Goal: Information Seeking & Learning: Find specific fact

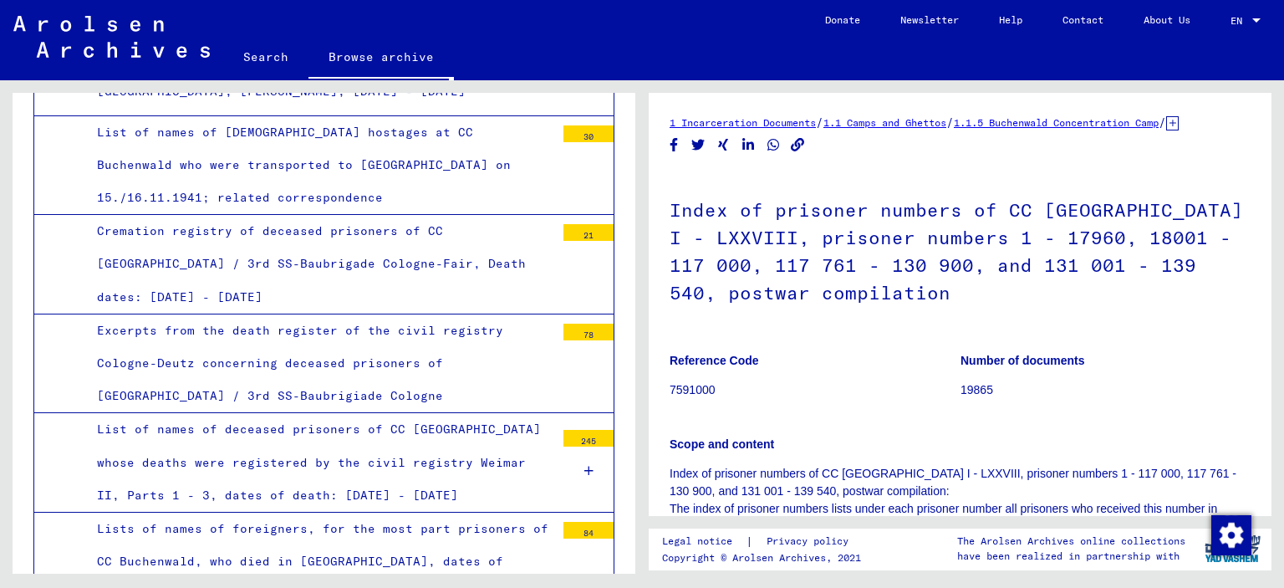
click at [263, 59] on link "Search" at bounding box center [265, 57] width 85 height 40
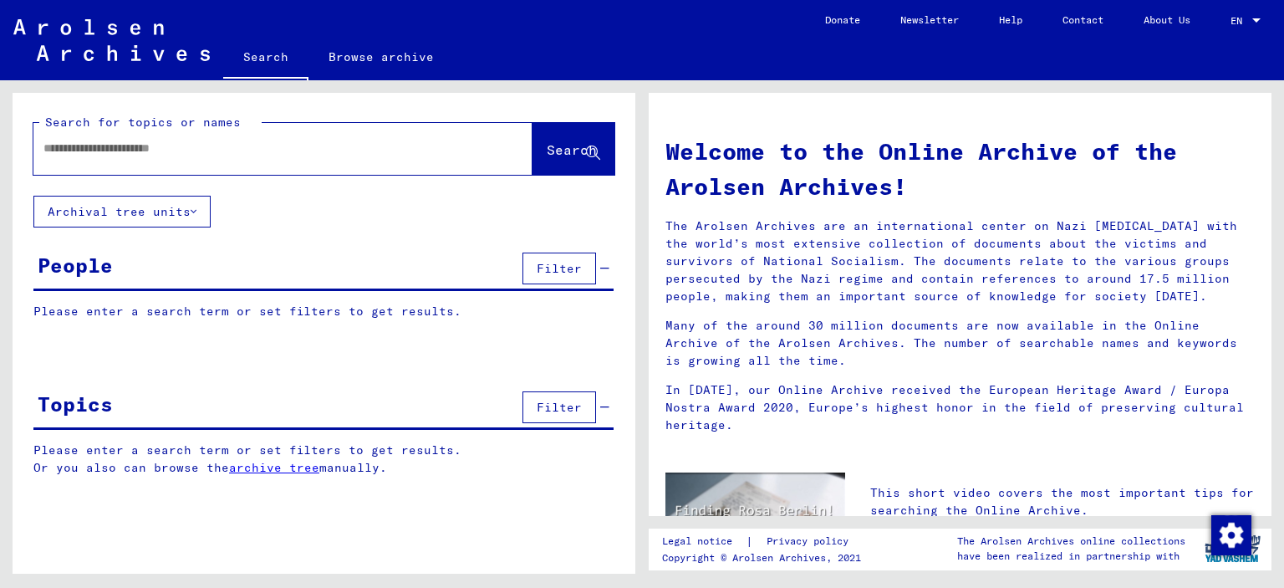
click at [87, 151] on input "text" at bounding box center [262, 149] width 439 height 18
click at [555, 153] on span "Search" at bounding box center [572, 149] width 50 height 17
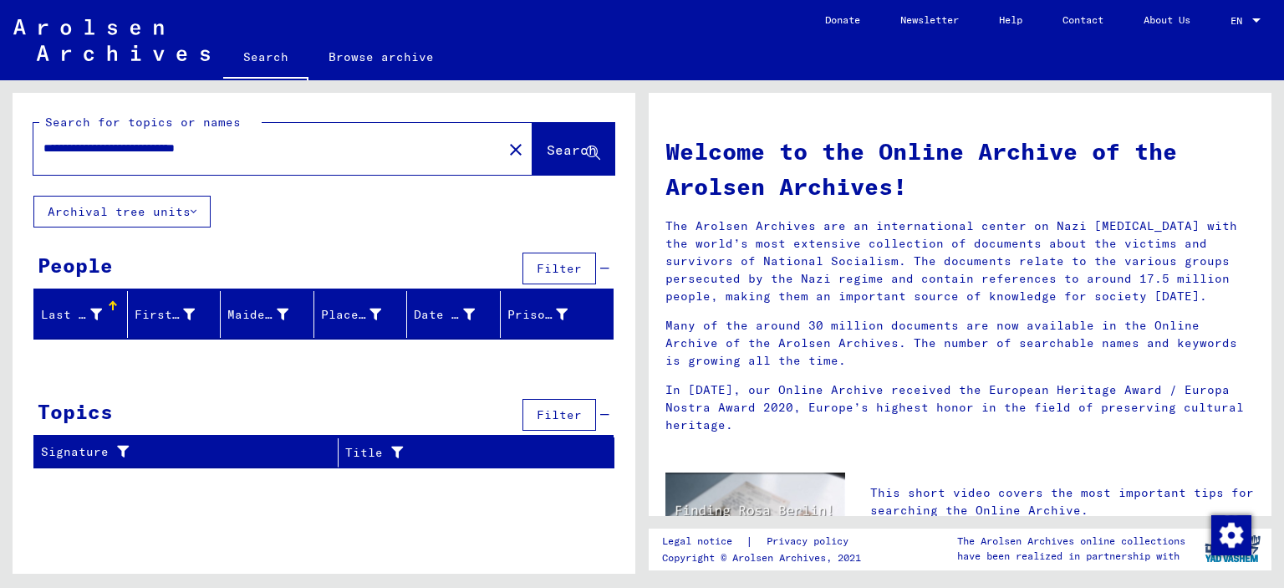
click at [194, 207] on icon at bounding box center [194, 212] width 6 height 12
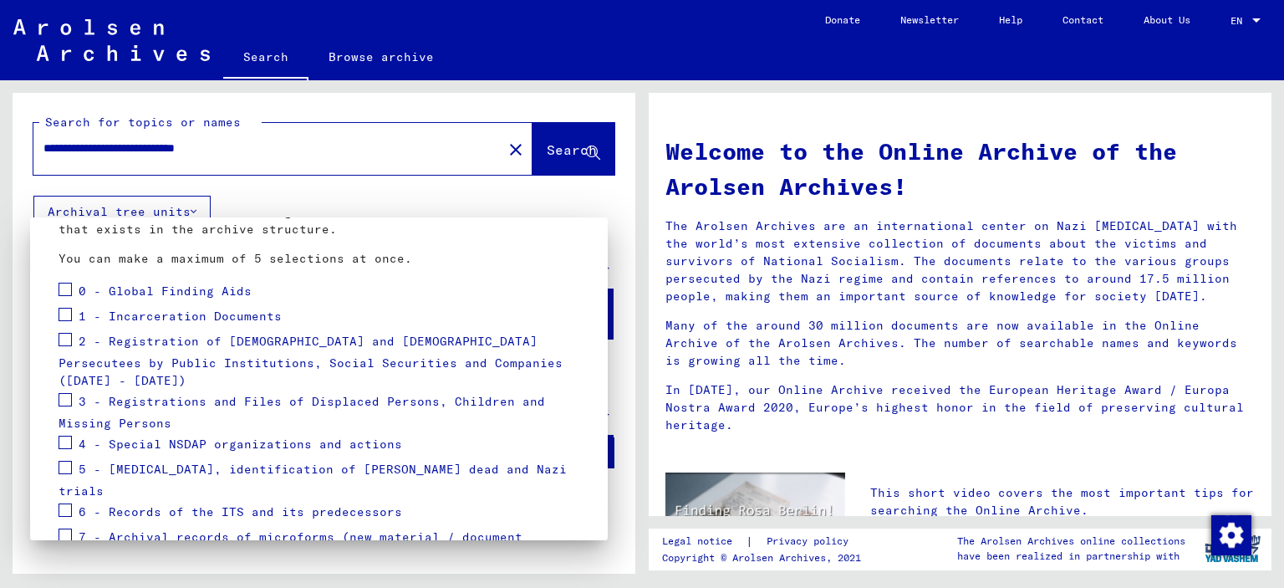
scroll to position [167, 0]
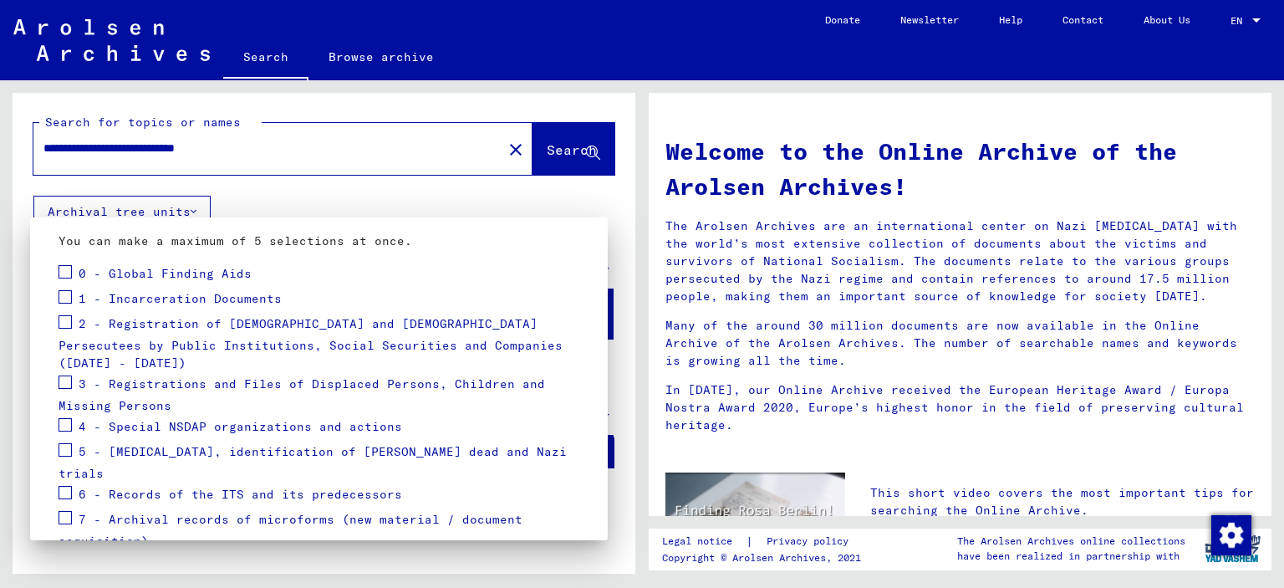
click at [66, 294] on span at bounding box center [65, 296] width 13 height 13
click at [535, 144] on div at bounding box center [642, 294] width 1284 height 588
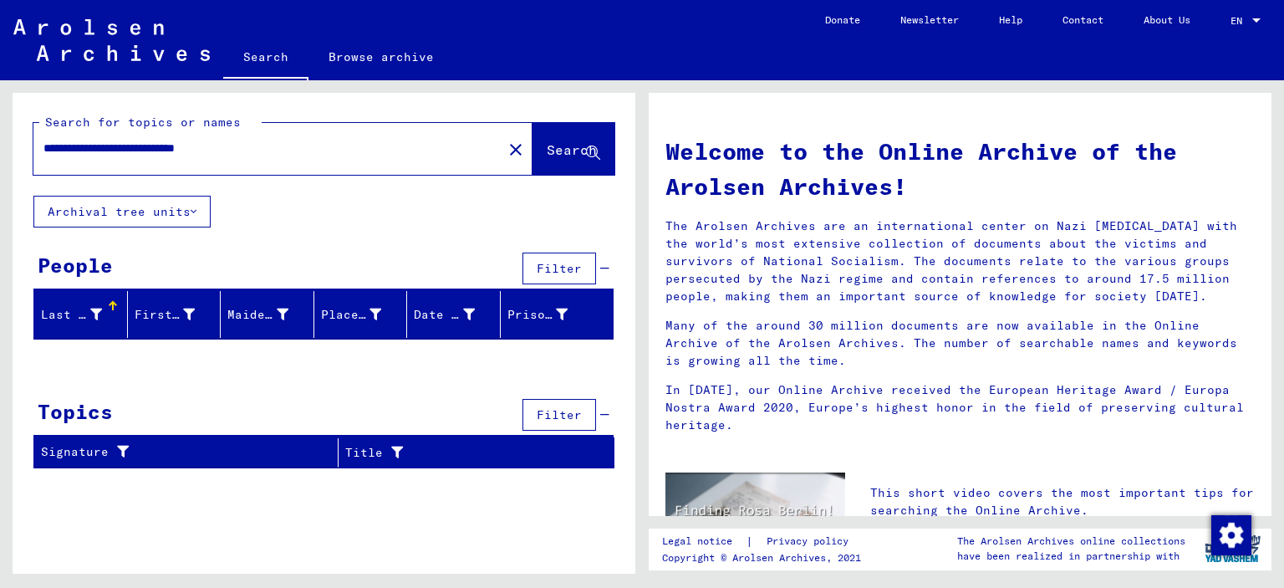
click at [87, 314] on div "Last Name" at bounding box center [71, 315] width 61 height 18
click at [103, 320] on div "Last Name" at bounding box center [73, 315] width 65 height 18
click at [100, 243] on div "**********" at bounding box center [324, 287] width 623 height 389
drag, startPoint x: 84, startPoint y: 360, endPoint x: 80, endPoint y: 370, distance: 11.4
click at [84, 362] on div at bounding box center [324, 363] width 623 height 21
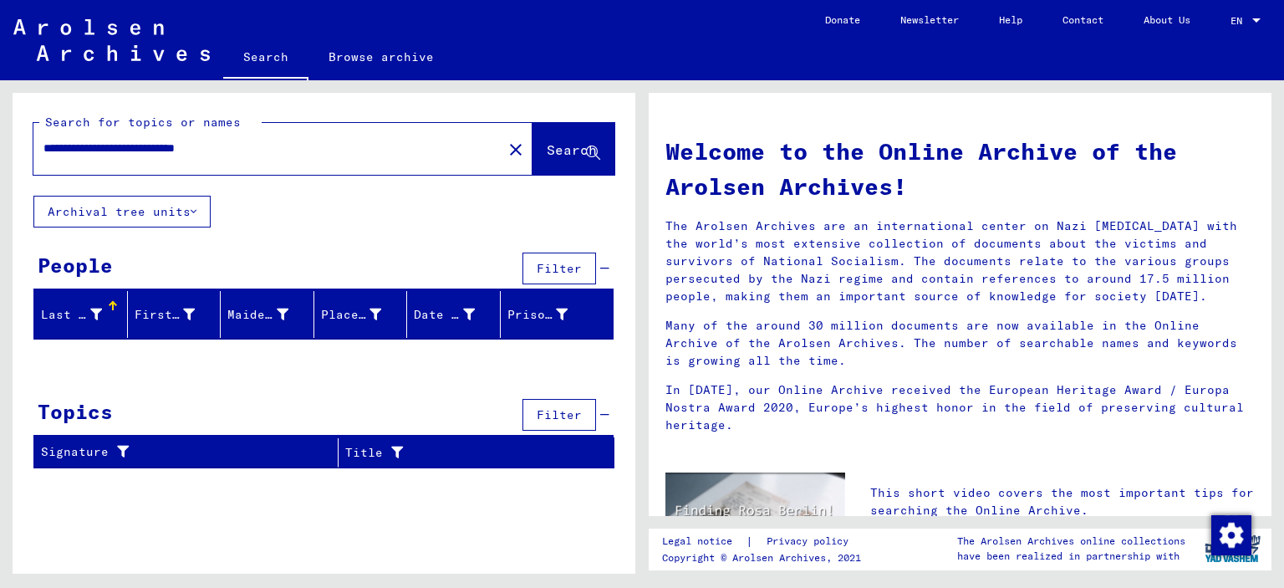
click at [79, 373] on div "**********" at bounding box center [324, 287] width 623 height 389
drag, startPoint x: 181, startPoint y: 150, endPoint x: 45, endPoint y: 152, distance: 135.5
click at [45, 152] on input "**********" at bounding box center [262, 149] width 439 height 18
type input "**********"
click at [552, 143] on span "Search" at bounding box center [572, 149] width 50 height 17
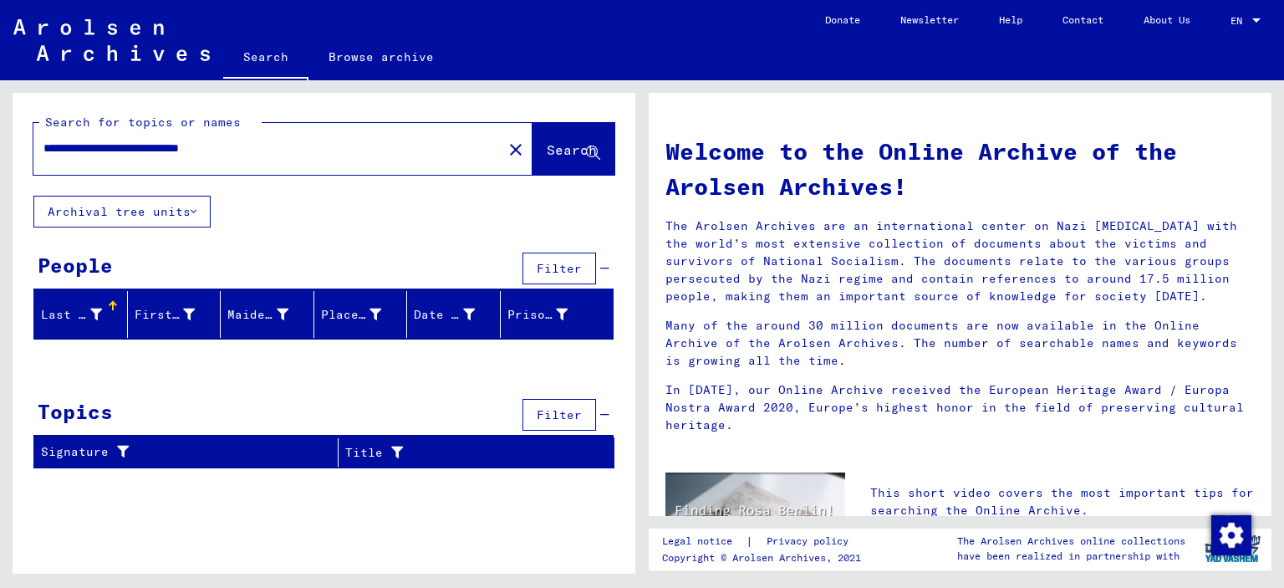
click at [80, 309] on div "Last Name" at bounding box center [71, 315] width 61 height 18
click at [94, 314] on icon at bounding box center [96, 315] width 12 height 12
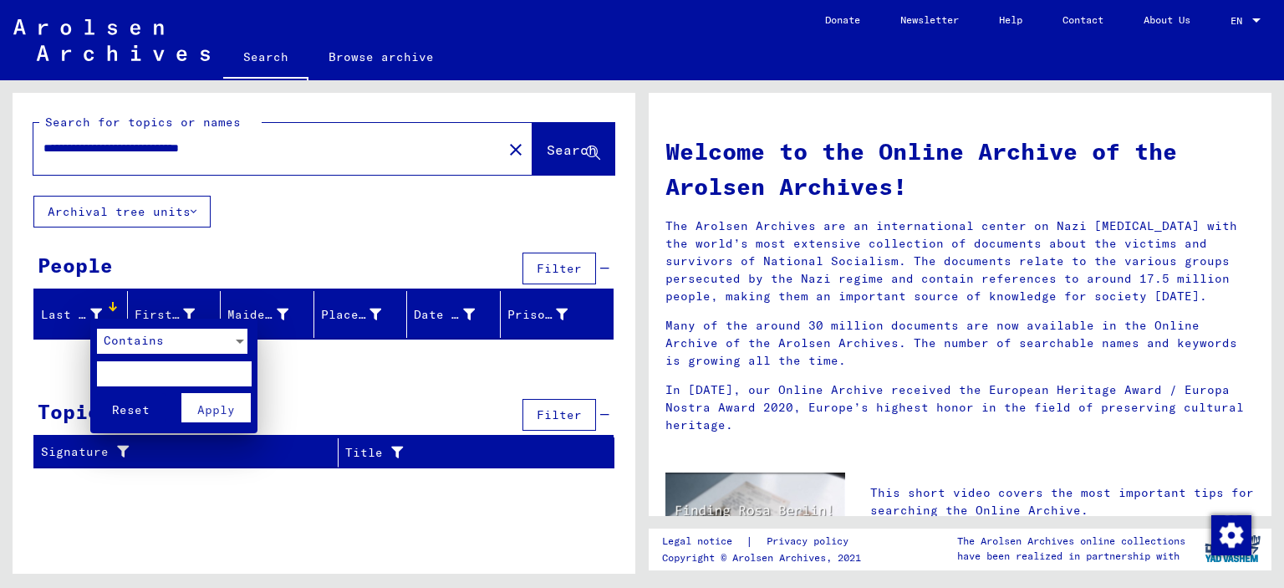
click at [122, 339] on span "Contains" at bounding box center [134, 340] width 60 height 15
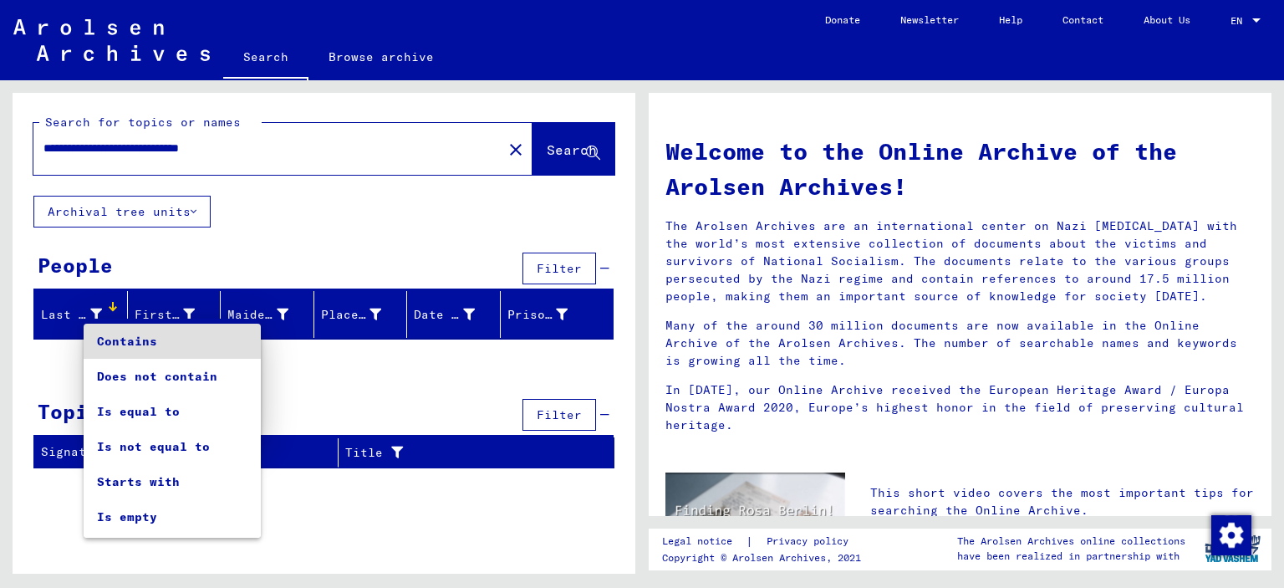
click at [105, 305] on div at bounding box center [642, 294] width 1284 height 588
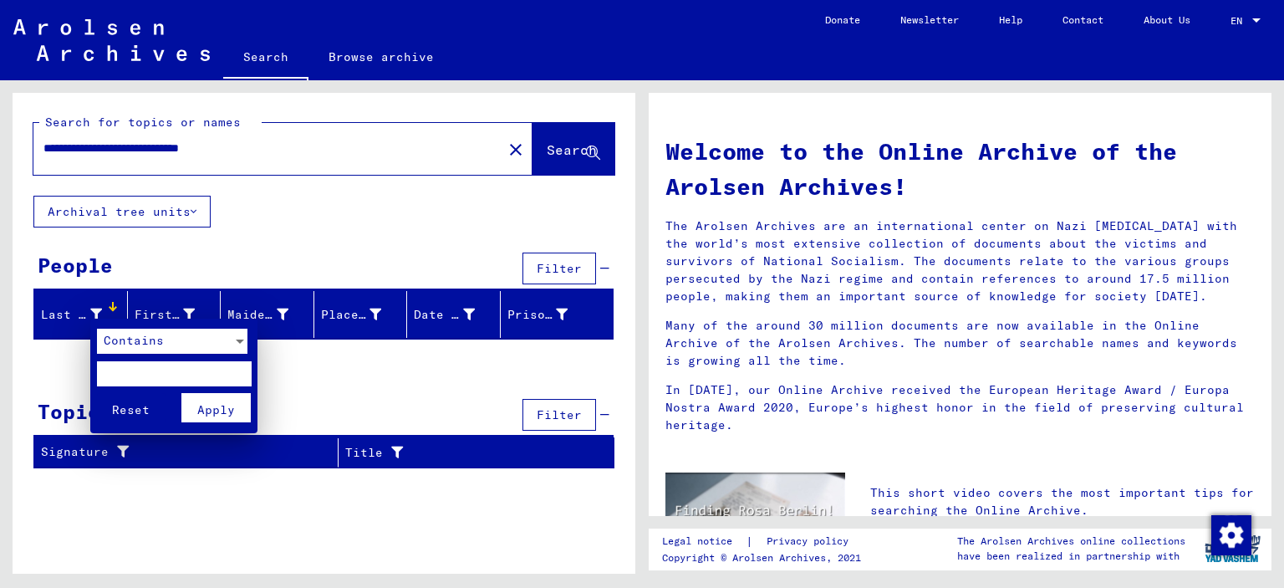
click at [110, 376] on input "text" at bounding box center [174, 373] width 155 height 25
type input "**********"
click at [385, 401] on div at bounding box center [642, 294] width 1284 height 588
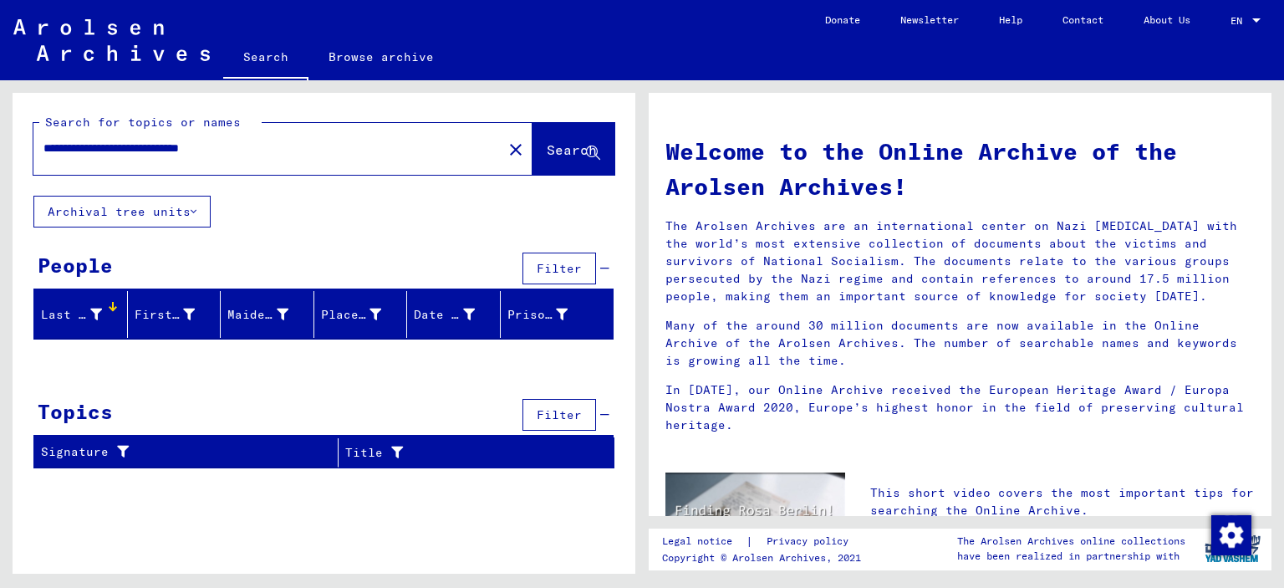
click at [104, 313] on div "Last Name" at bounding box center [73, 315] width 65 height 18
click at [90, 317] on icon at bounding box center [96, 315] width 12 height 12
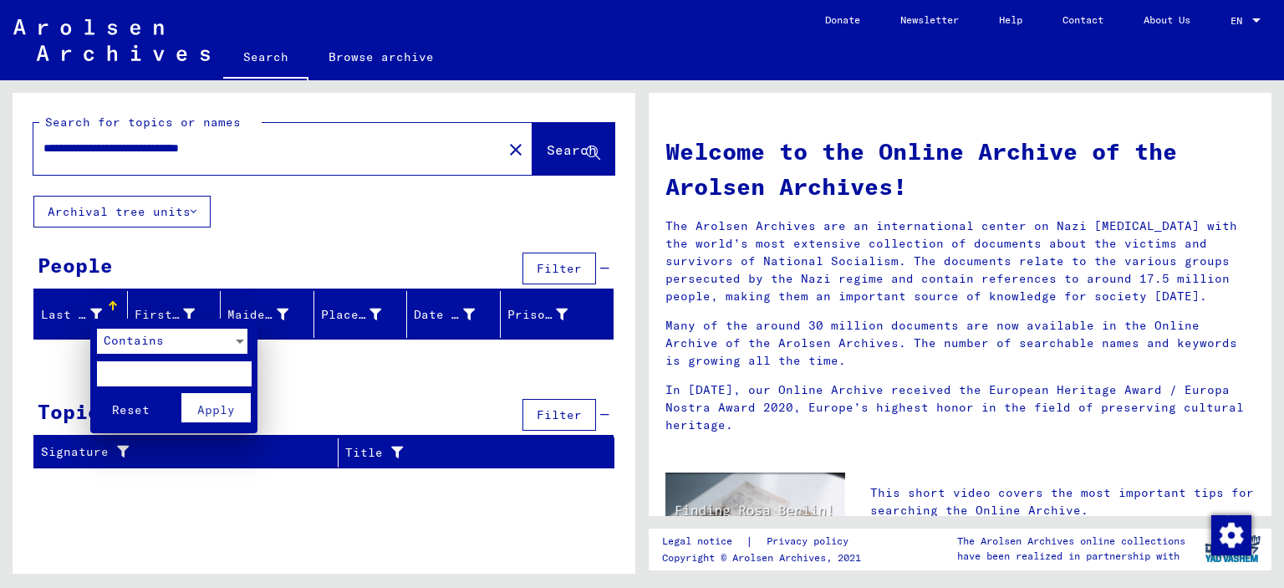
click at [100, 370] on input "text" at bounding box center [174, 373] width 155 height 25
type input "**********"
click at [201, 409] on span "Apply" at bounding box center [216, 409] width 38 height 15
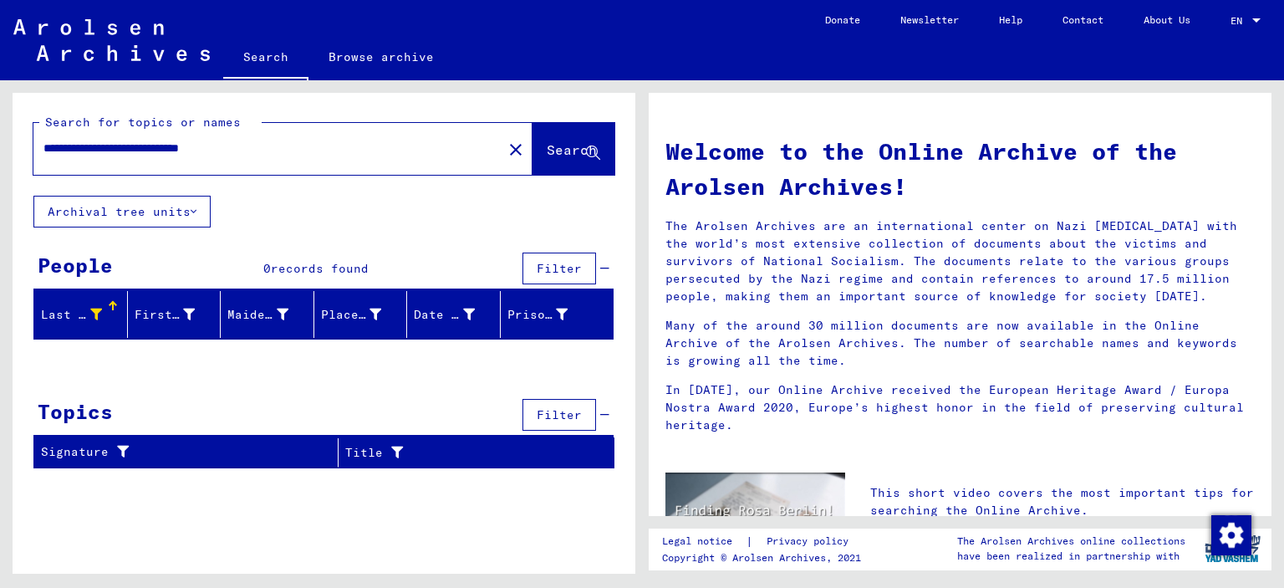
drag, startPoint x: 64, startPoint y: 312, endPoint x: 391, endPoint y: 231, distance: 336.8
click at [391, 231] on div "**********" at bounding box center [324, 287] width 623 height 389
click at [110, 314] on div "Last Name" at bounding box center [84, 314] width 86 height 27
click at [110, 306] on div at bounding box center [111, 308] width 5 height 5
click at [95, 314] on icon at bounding box center [96, 315] width 12 height 12
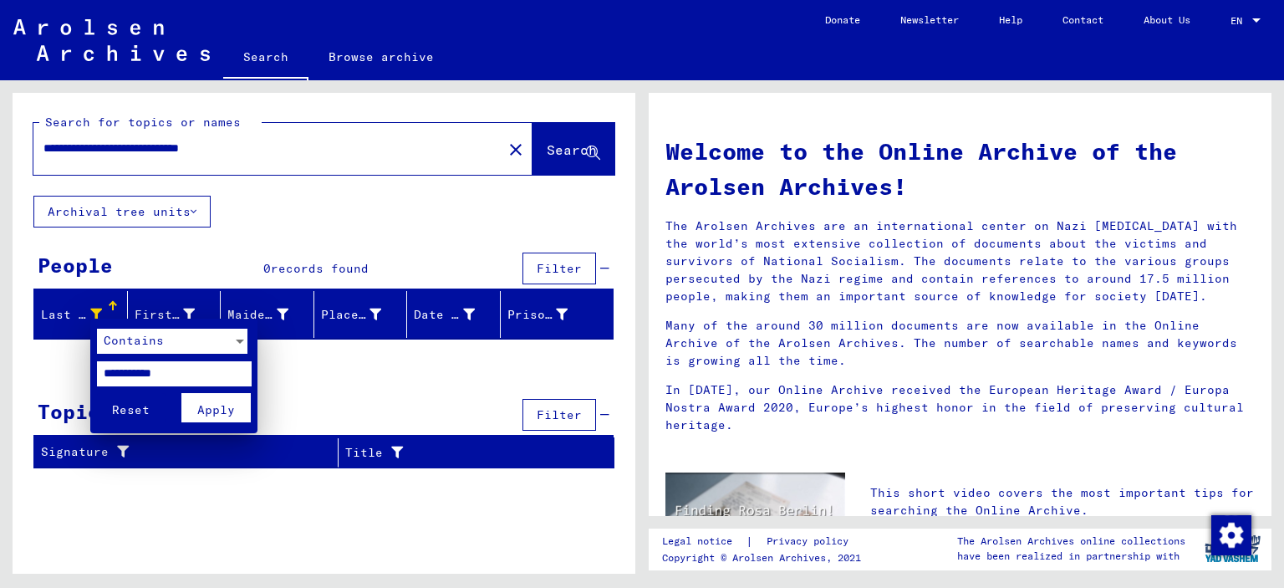
drag, startPoint x: 188, startPoint y: 372, endPoint x: 82, endPoint y: 374, distance: 106.2
click at [82, 374] on div "**********" at bounding box center [642, 294] width 1284 height 588
type input "*********"
click at [211, 406] on span "Apply" at bounding box center [216, 409] width 38 height 15
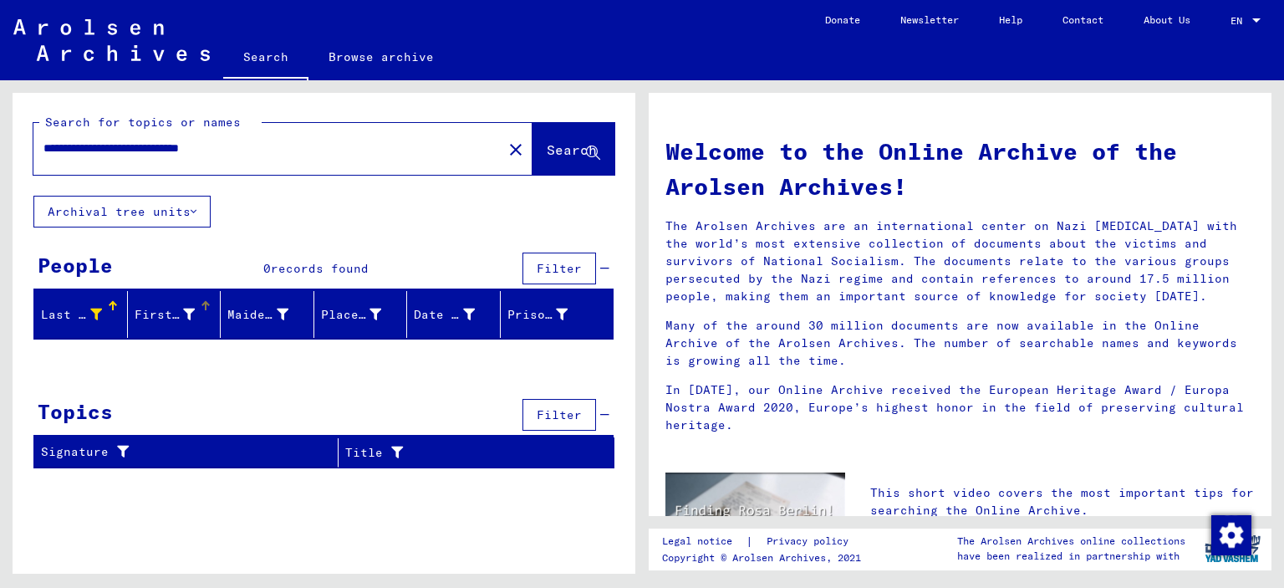
click at [191, 317] on icon at bounding box center [189, 315] width 12 height 12
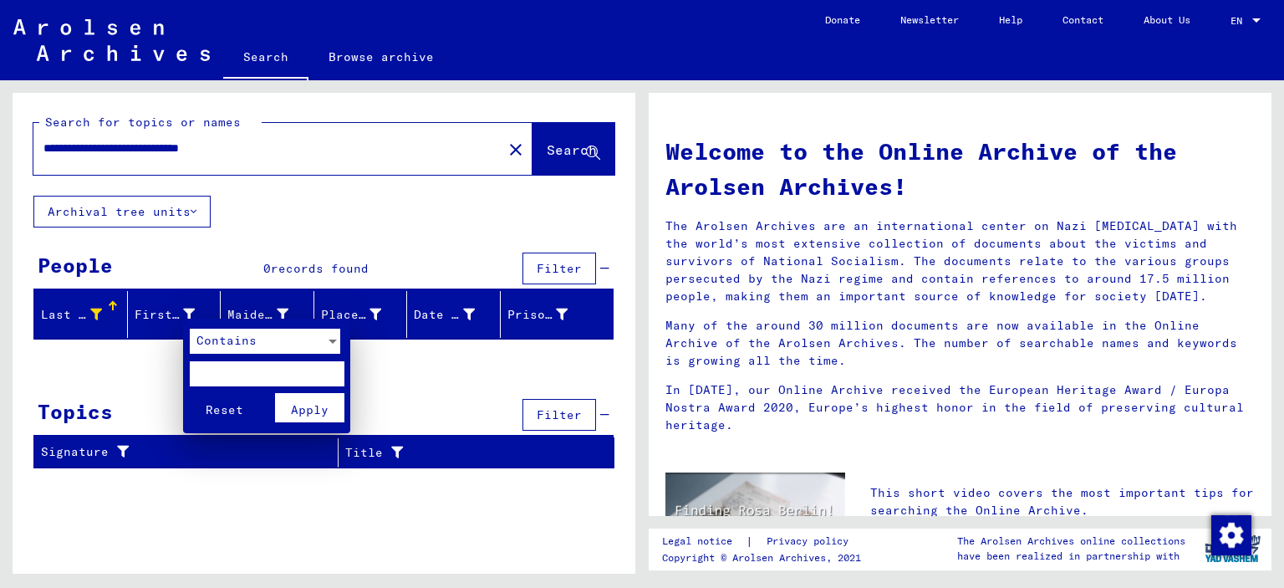
click at [213, 370] on input "text" at bounding box center [267, 373] width 155 height 25
type input "******"
click at [302, 404] on span "Apply" at bounding box center [310, 409] width 38 height 15
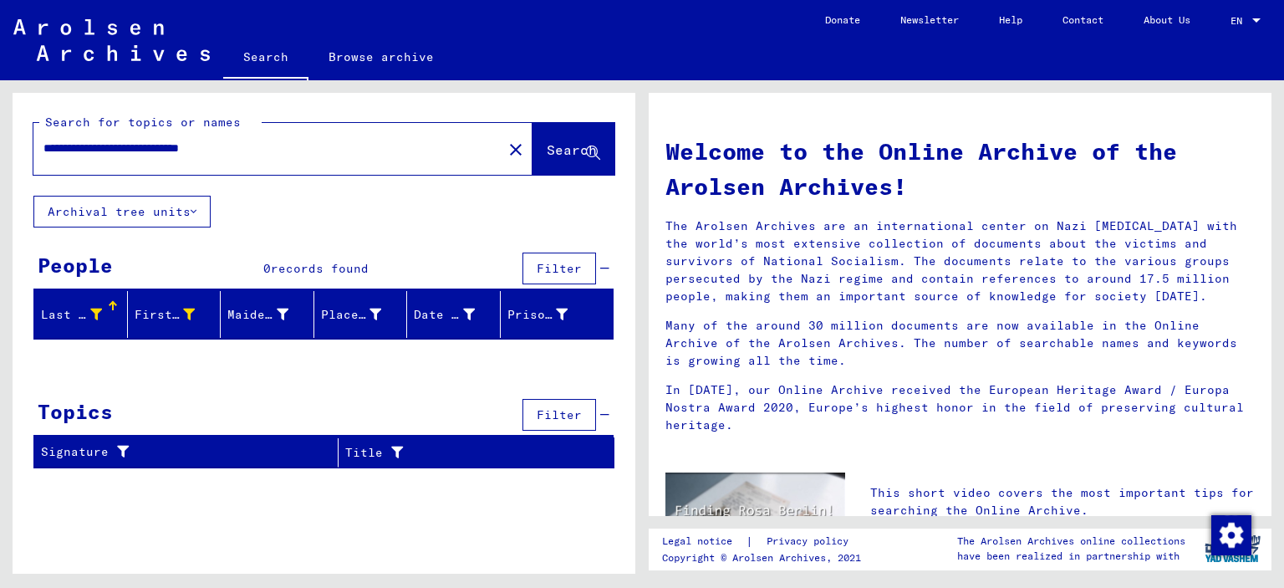
drag, startPoint x: 292, startPoint y: 143, endPoint x: 0, endPoint y: 146, distance: 291.8
click at [0, 146] on div "**********" at bounding box center [321, 326] width 642 height 493
click at [547, 156] on span "Search" at bounding box center [572, 149] width 50 height 17
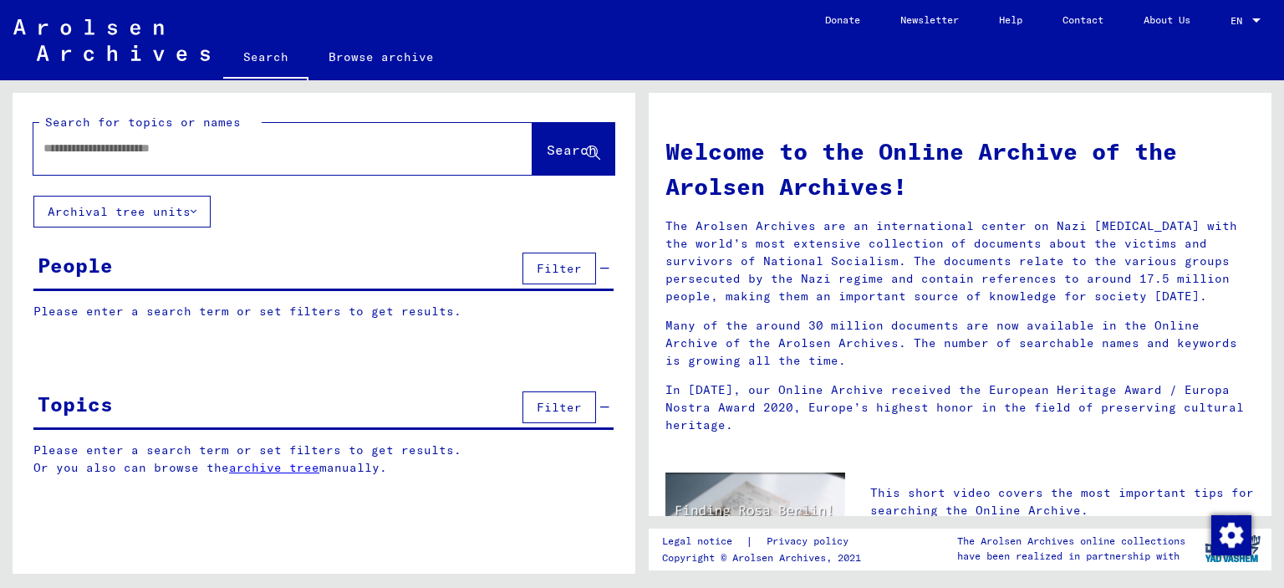
click at [561, 273] on span "Filter" at bounding box center [559, 268] width 45 height 15
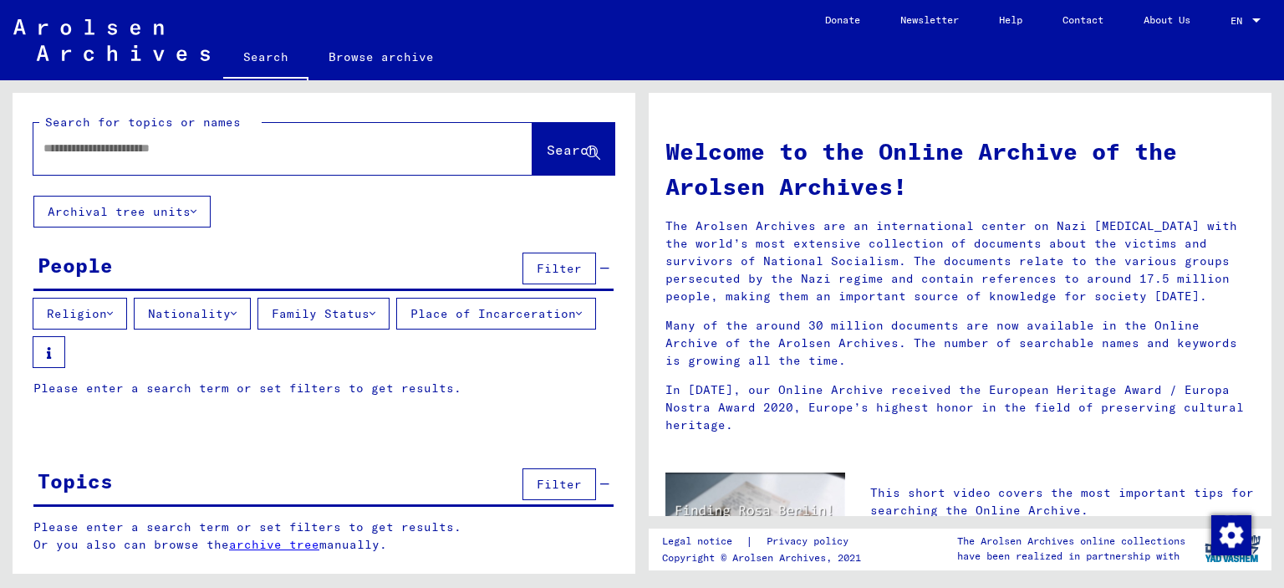
click at [242, 263] on div "People Filter" at bounding box center [323, 269] width 580 height 43
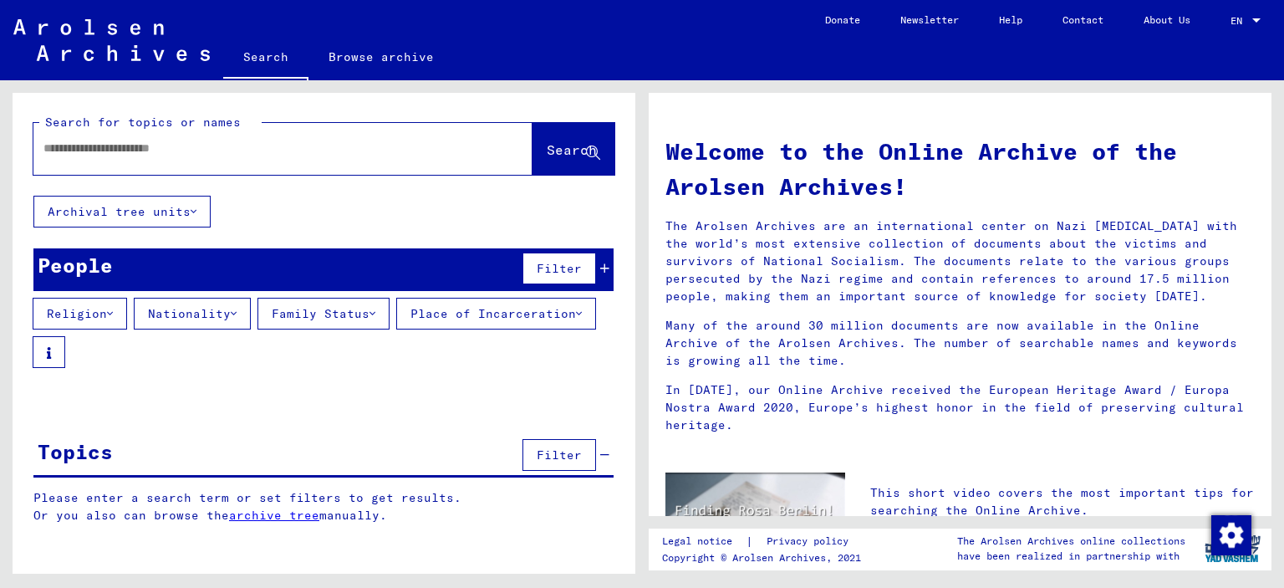
click at [397, 360] on div "Religion Nationality Family Status Place of Incarceration" at bounding box center [324, 333] width 623 height 70
click at [609, 268] on icon at bounding box center [604, 269] width 9 height 12
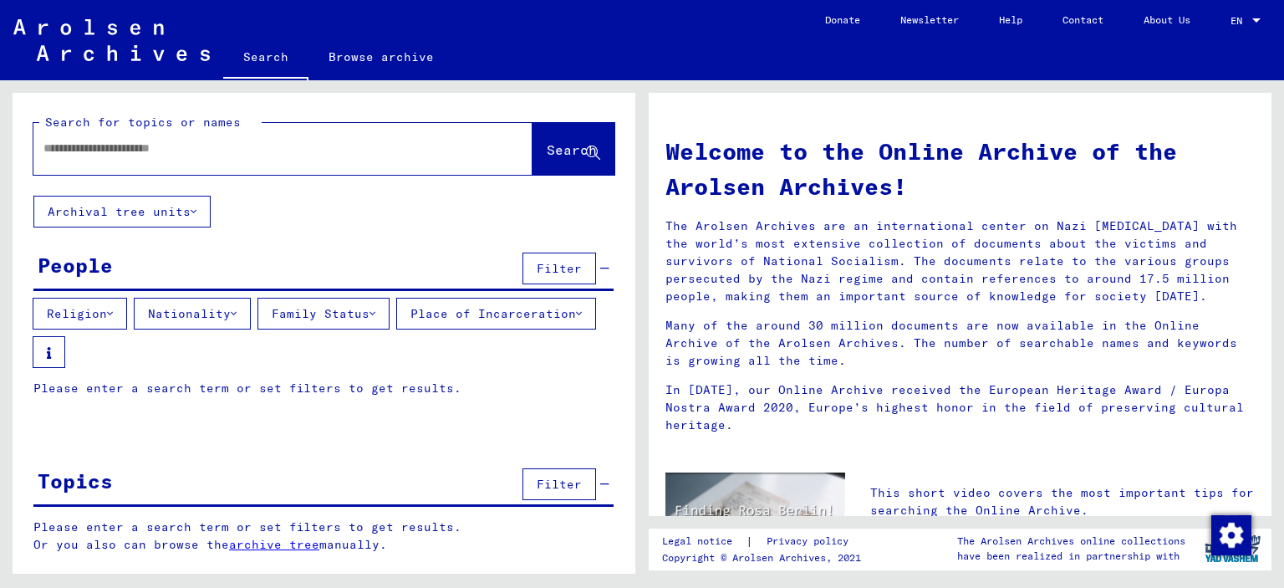
click at [434, 368] on div "Religion Nationality Family Status Place of Incarceration" at bounding box center [324, 333] width 623 height 70
click at [154, 258] on div "People Filter" at bounding box center [323, 269] width 580 height 43
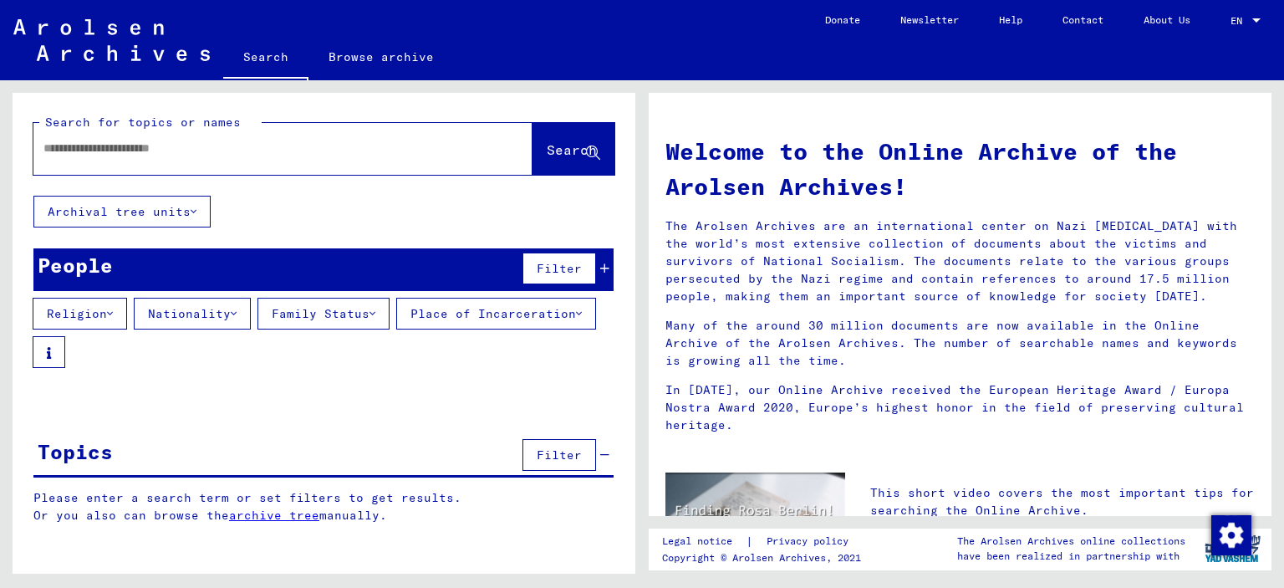
click at [94, 266] on div "People" at bounding box center [75, 265] width 75 height 30
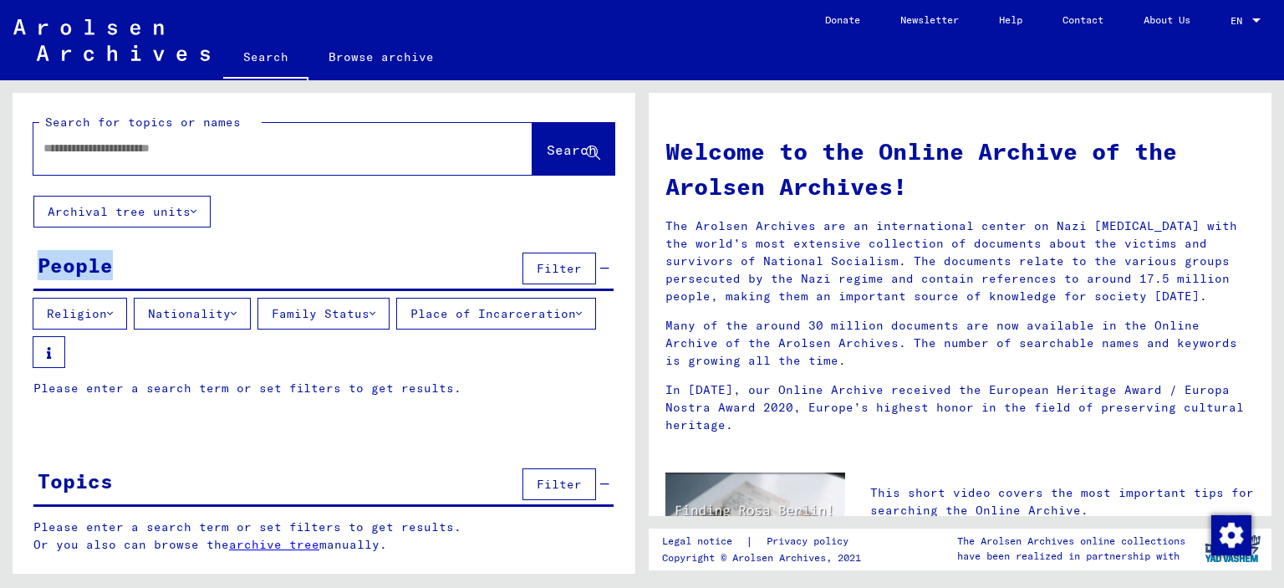
click at [94, 266] on div "People" at bounding box center [75, 265] width 75 height 30
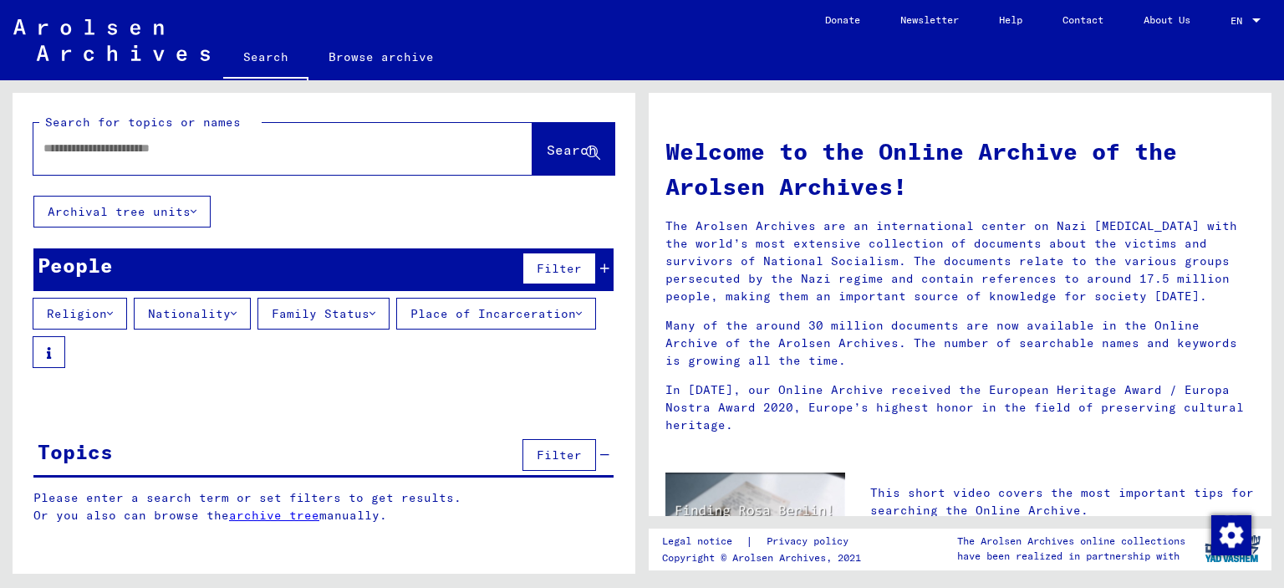
click at [252, 151] on input "text" at bounding box center [262, 149] width 439 height 18
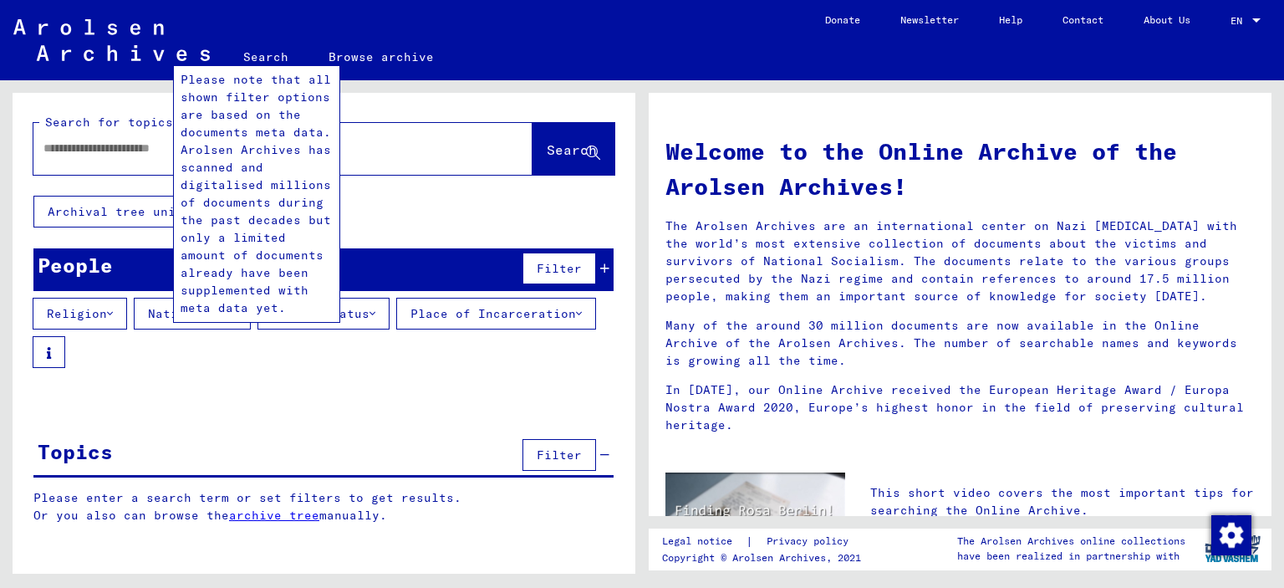
click at [51, 354] on icon at bounding box center [49, 353] width 4 height 12
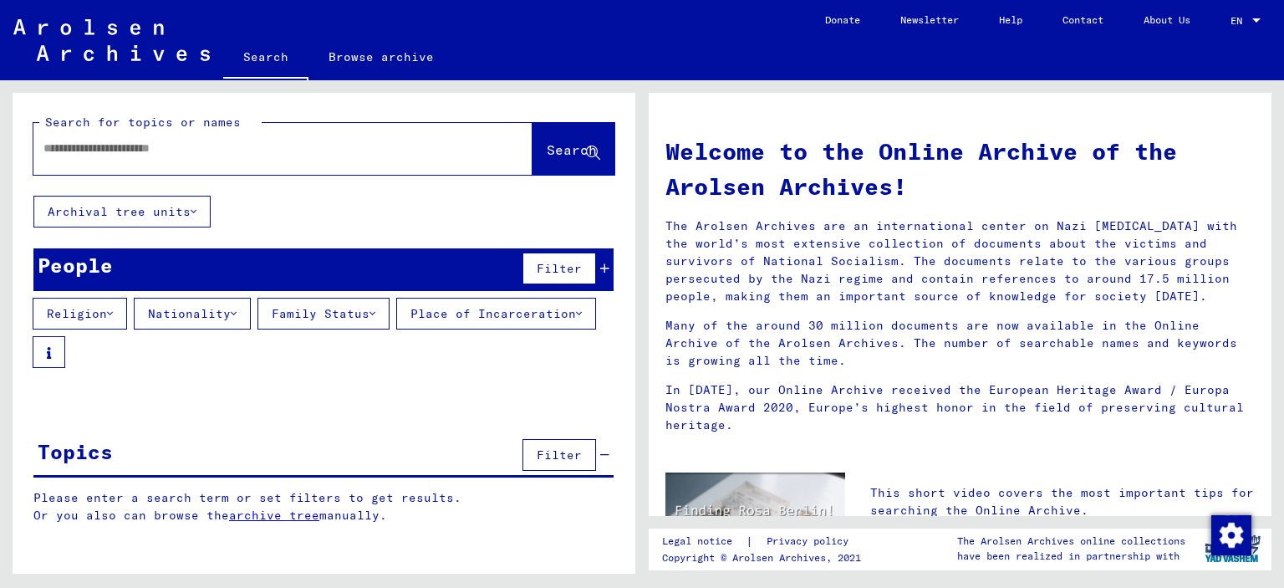
click at [113, 310] on icon at bounding box center [110, 314] width 6 height 12
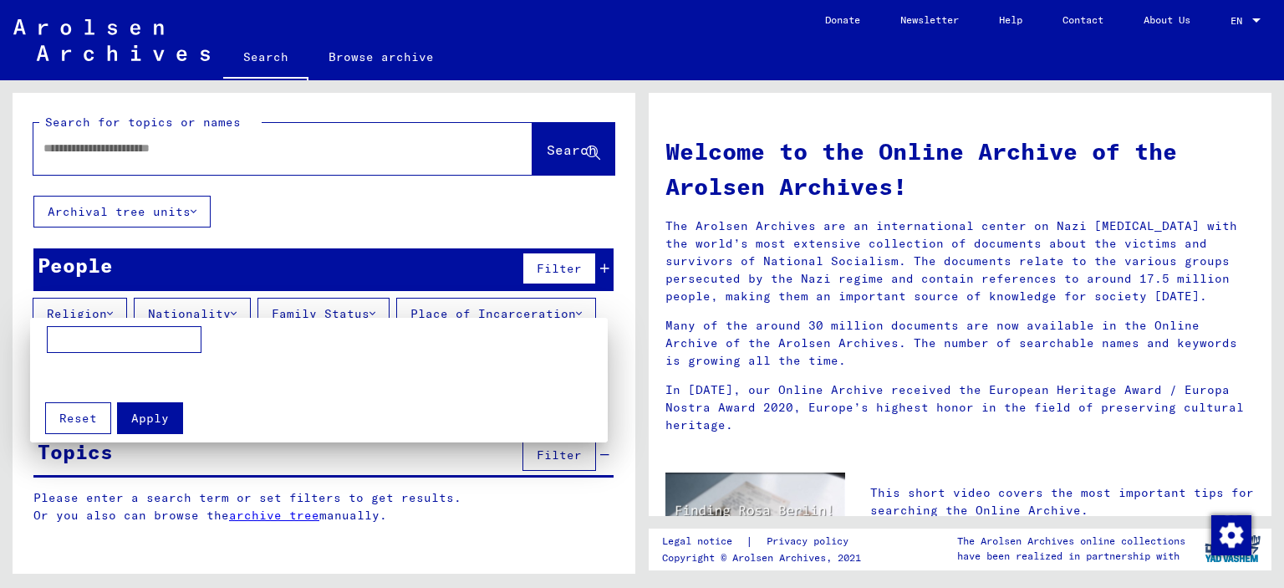
click at [98, 337] on input at bounding box center [124, 339] width 155 height 27
type input "******"
click at [151, 421] on span "Apply" at bounding box center [150, 418] width 38 height 15
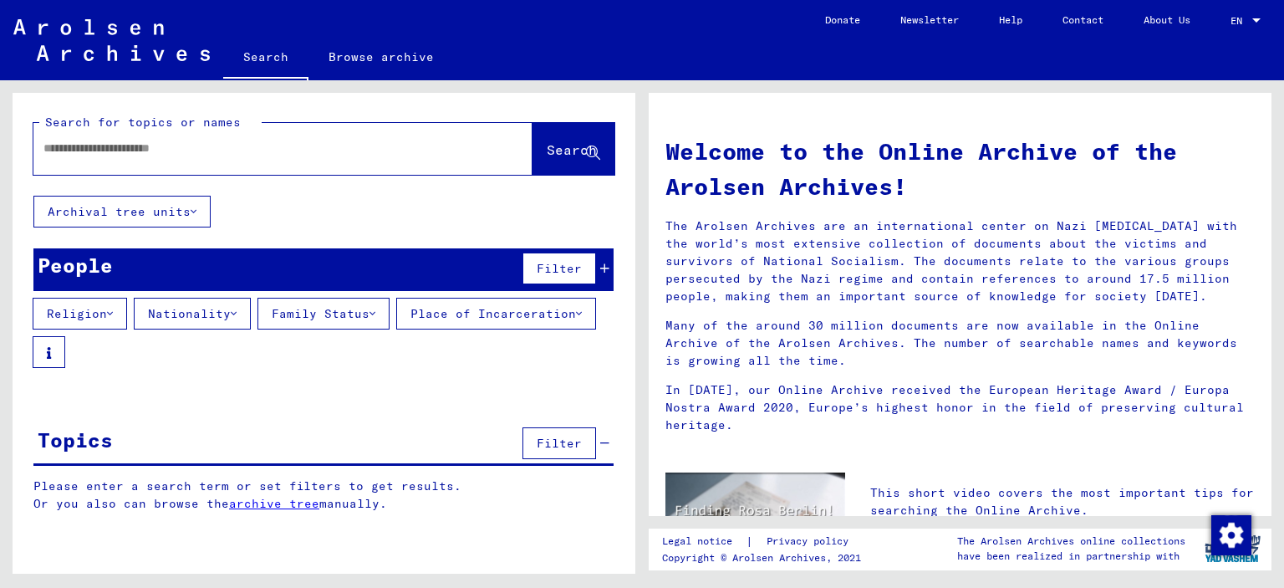
click at [396, 329] on button "Place of Incarceration" at bounding box center [496, 314] width 200 height 32
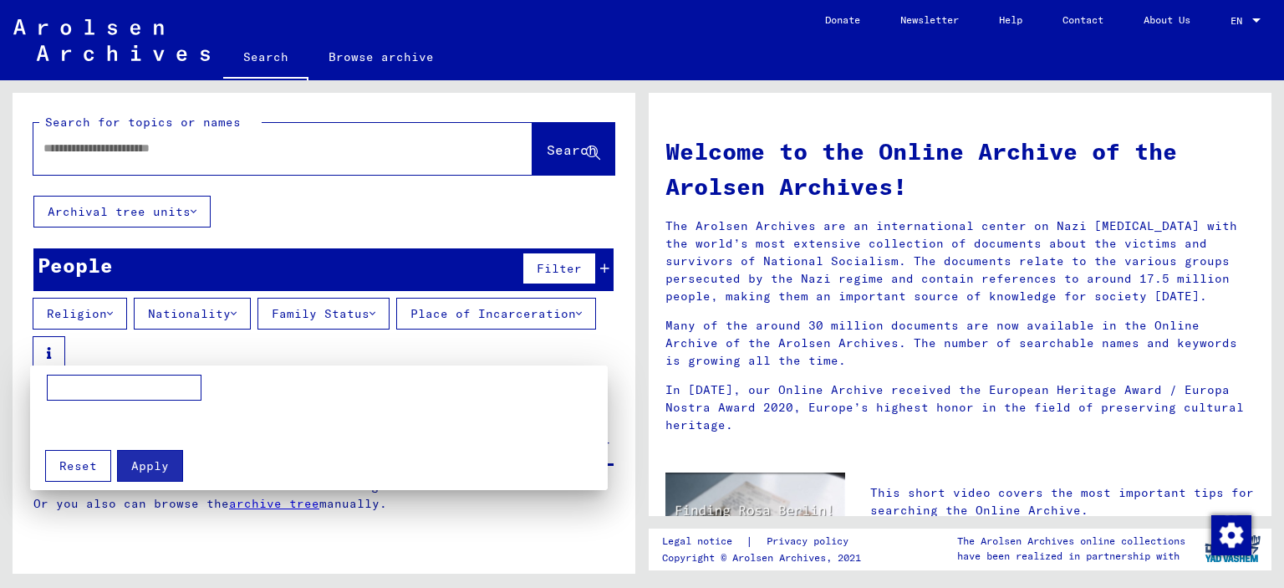
click at [109, 390] on input at bounding box center [124, 388] width 155 height 27
type input "**********"
click at [151, 462] on span "Apply" at bounding box center [150, 465] width 38 height 15
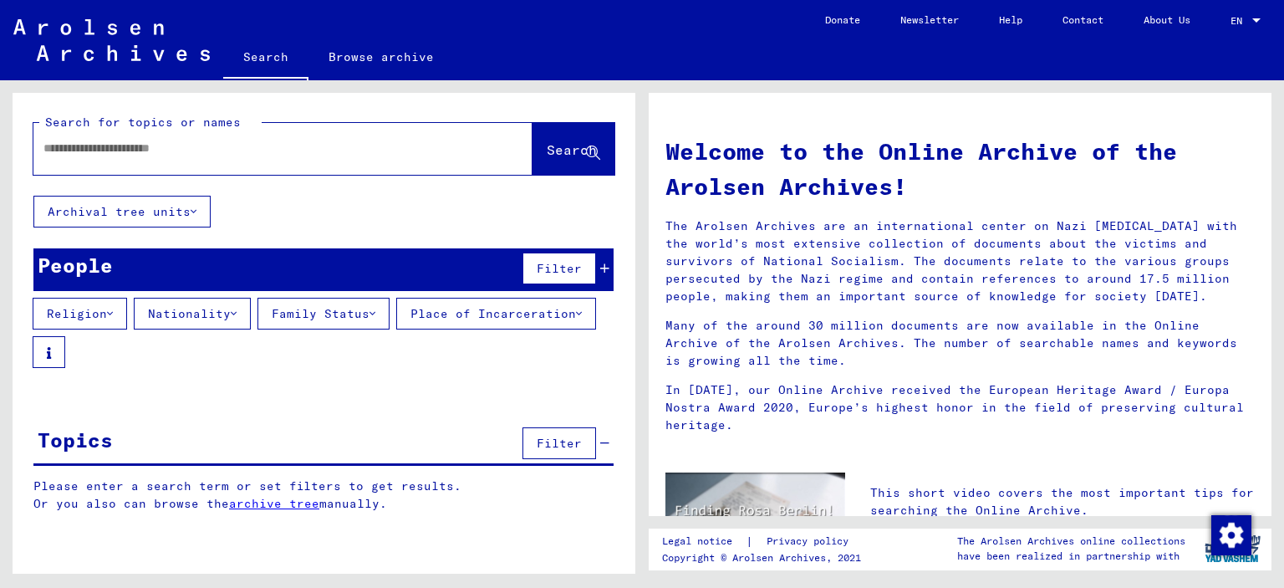
click at [544, 263] on span "Filter" at bounding box center [559, 268] width 45 height 15
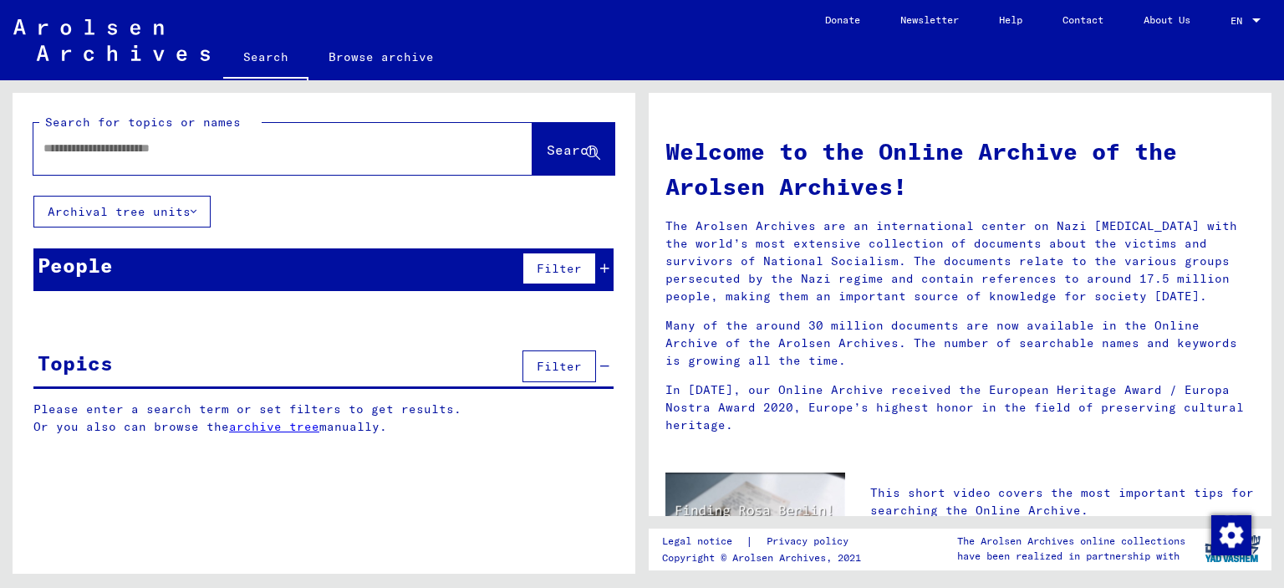
click at [91, 263] on div "People" at bounding box center [75, 265] width 75 height 30
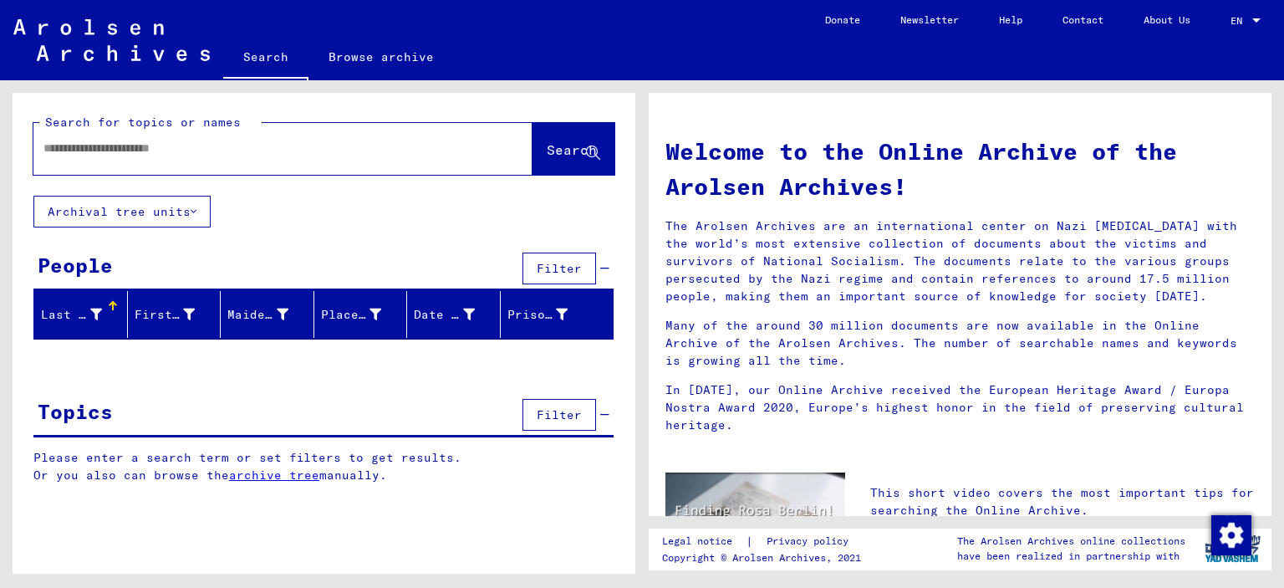
click at [92, 311] on icon at bounding box center [96, 315] width 12 height 12
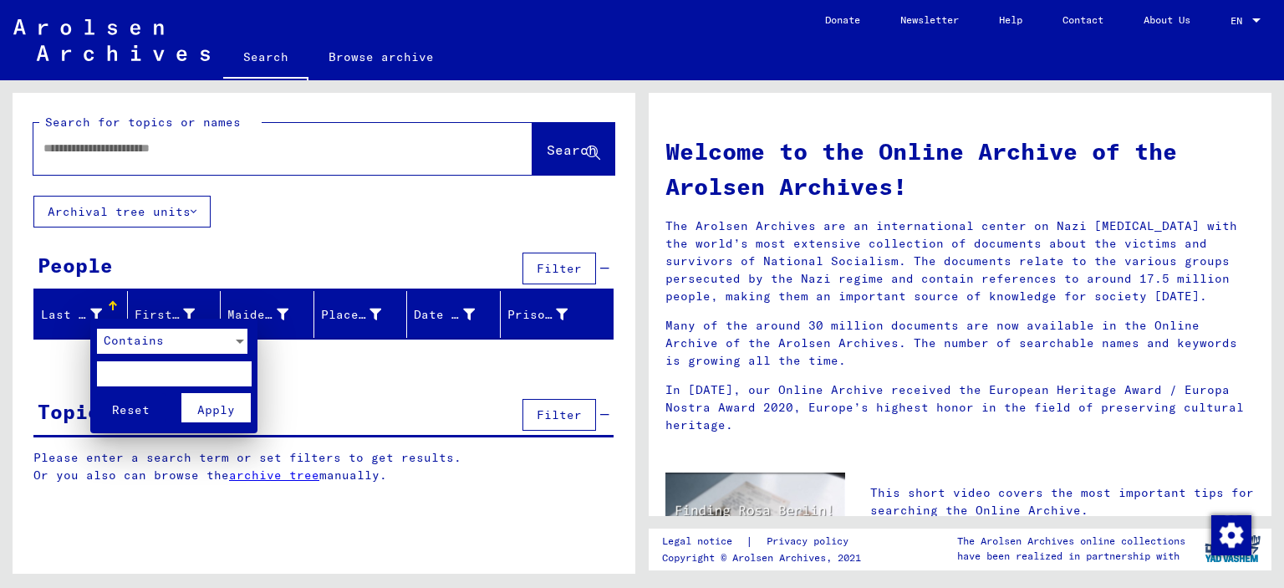
click at [110, 375] on input "text" at bounding box center [174, 373] width 155 height 25
click at [315, 228] on div at bounding box center [642, 294] width 1284 height 588
